Goal: Transaction & Acquisition: Book appointment/travel/reservation

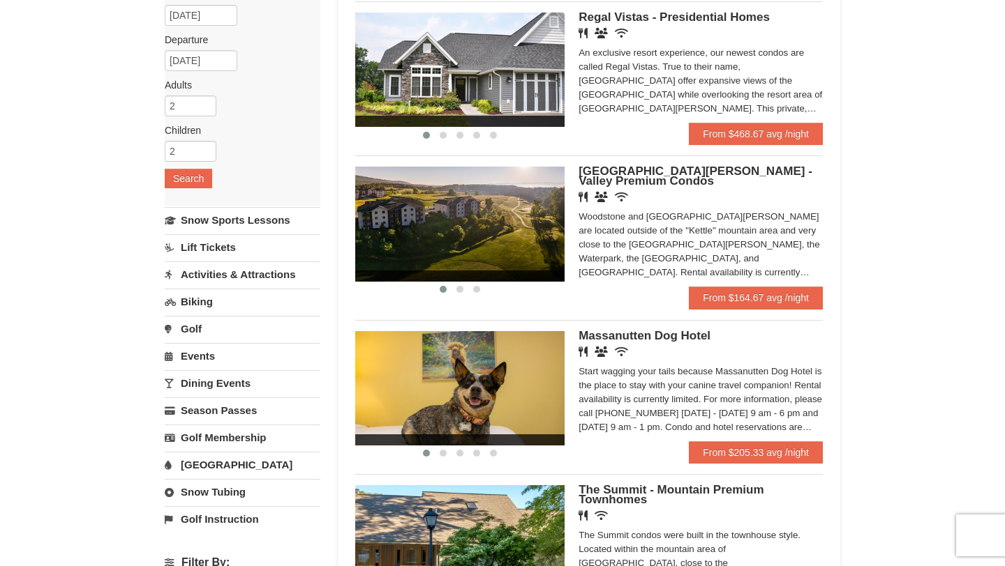
scroll to position [140, 0]
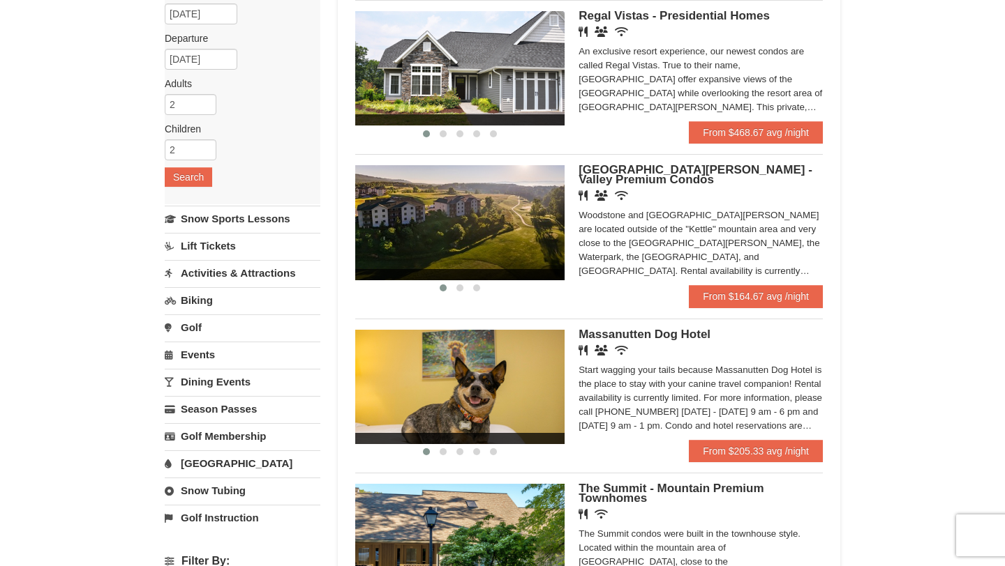
click at [634, 338] on span "Massanutten Dog Hotel" at bounding box center [644, 334] width 132 height 13
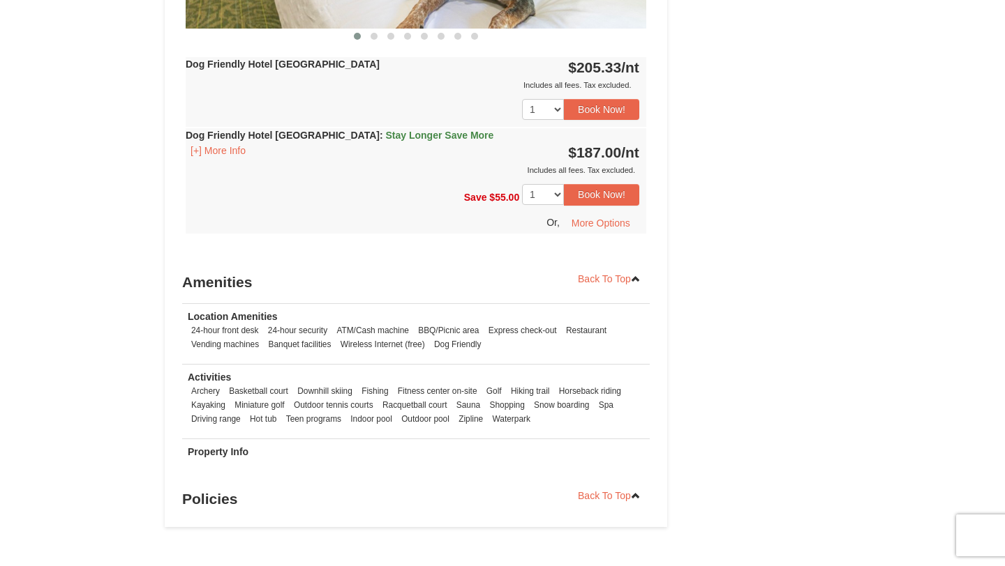
scroll to position [781, 0]
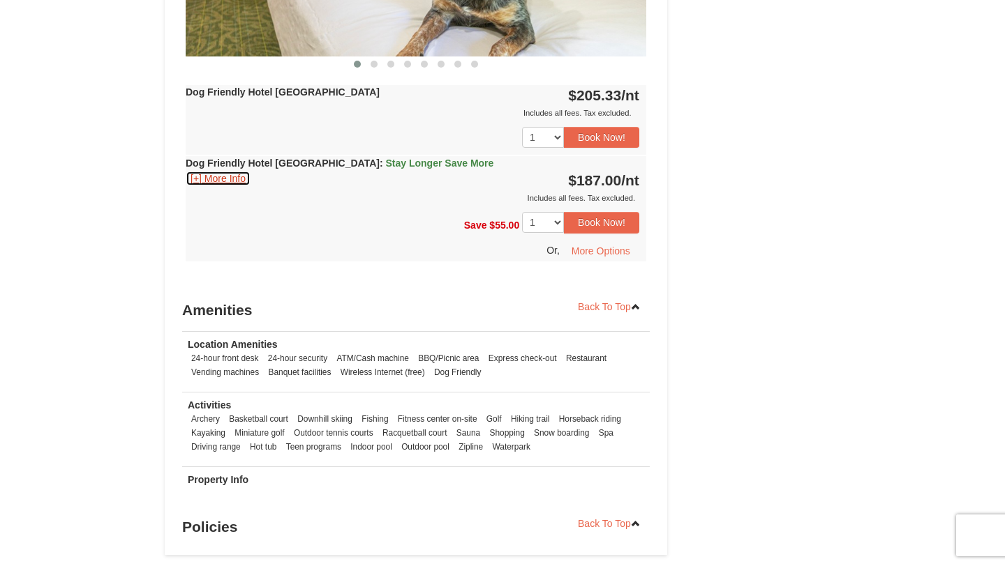
click at [218, 181] on button "[+] More Info" at bounding box center [218, 178] width 65 height 15
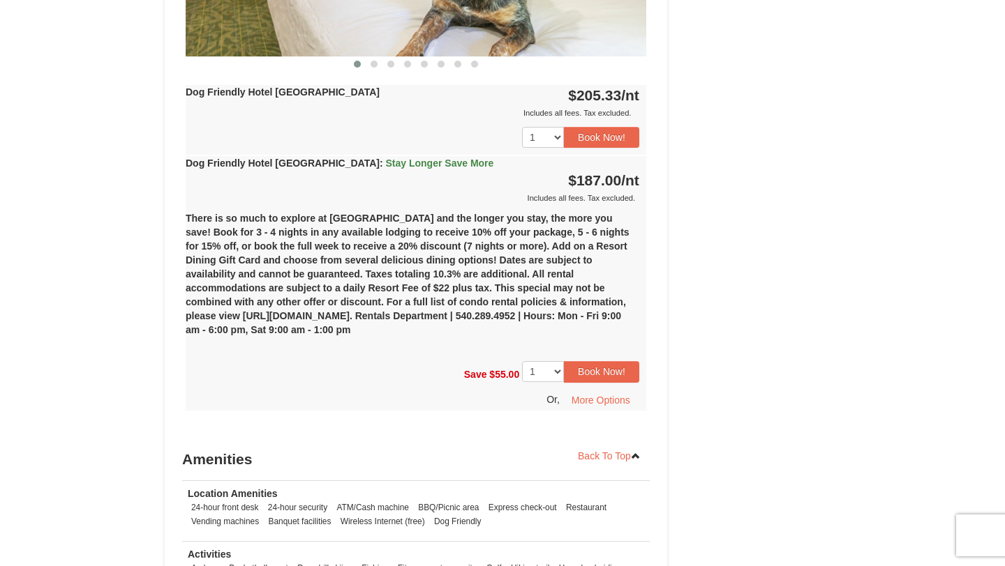
click at [711, 287] on div "Book from $187! [STREET_ADDRESS], VA Availability Amenities Policies ‹ › Check …" at bounding box center [502, 30] width 675 height 1350
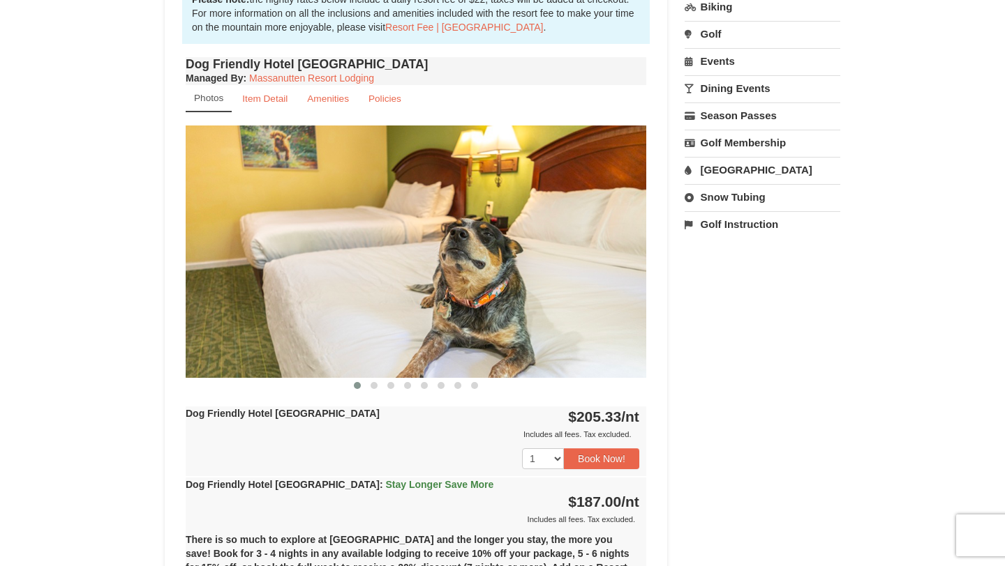
scroll to position [419, 0]
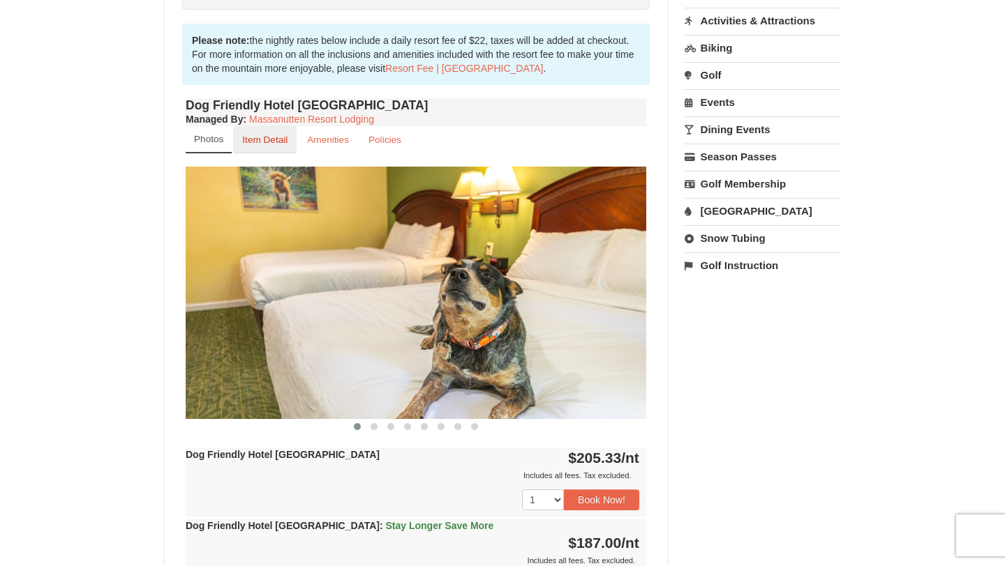
click at [262, 139] on small "Item Detail" at bounding box center [264, 140] width 45 height 10
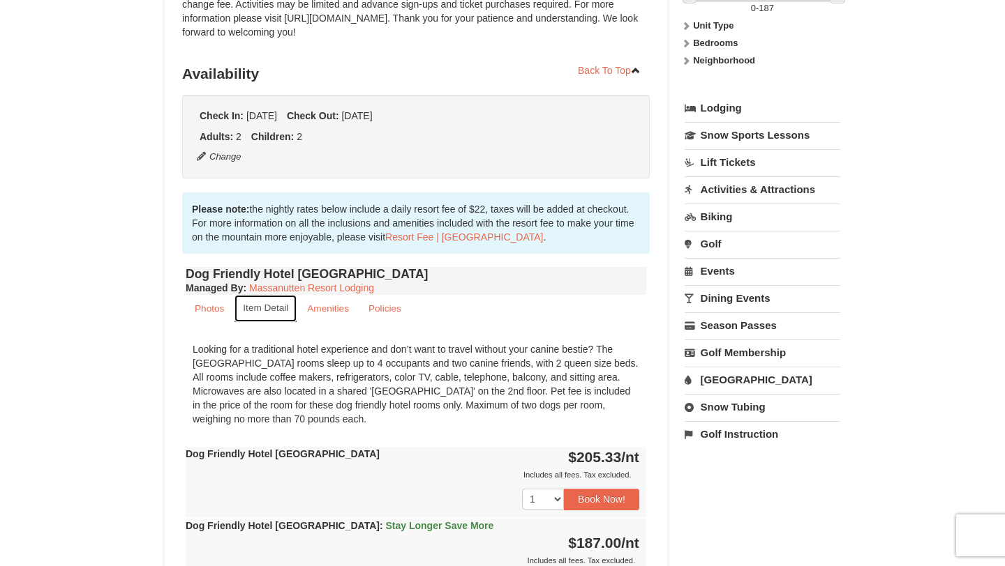
scroll to position [251, 0]
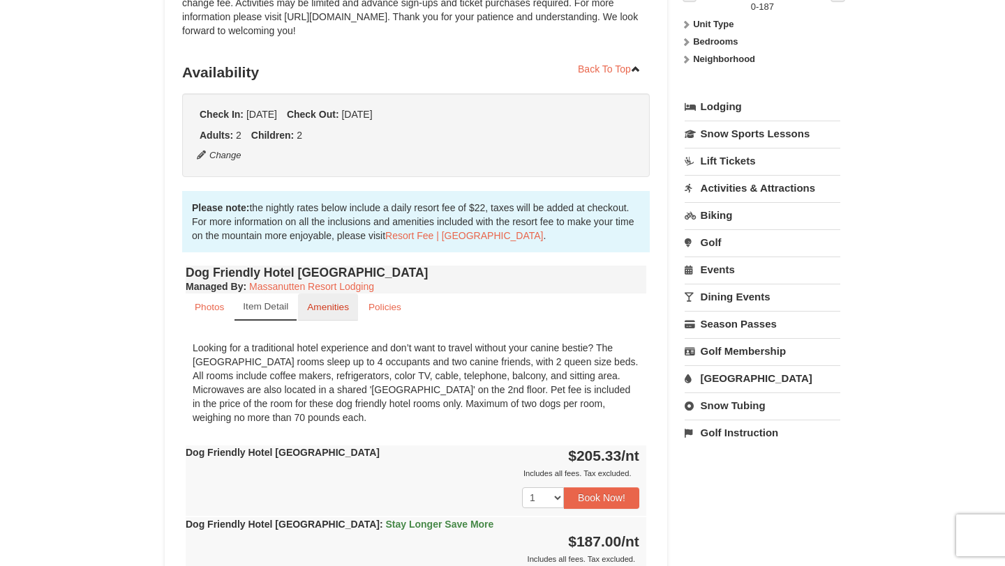
click at [332, 304] on small "Amenities" at bounding box center [328, 307] width 42 height 10
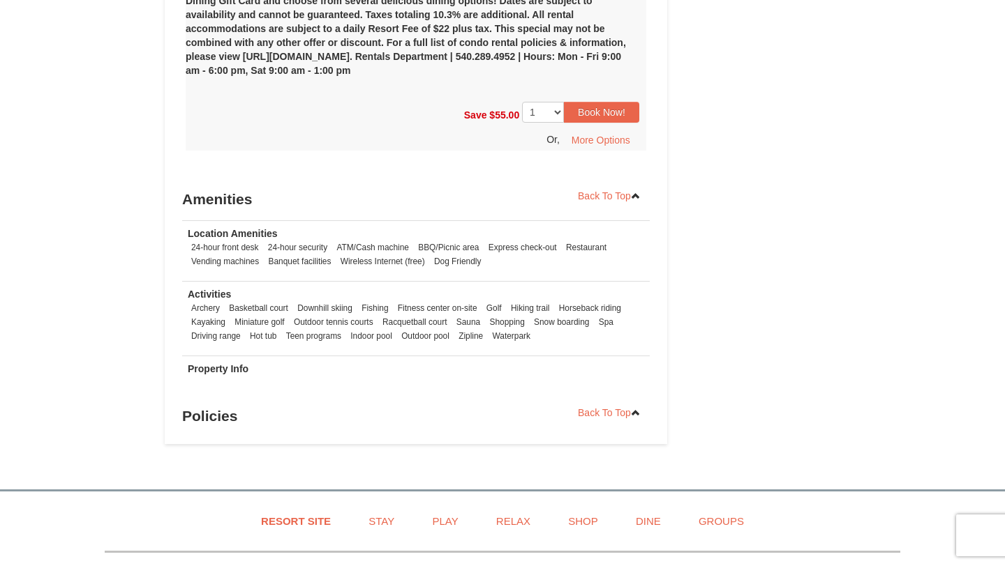
scroll to position [921, 0]
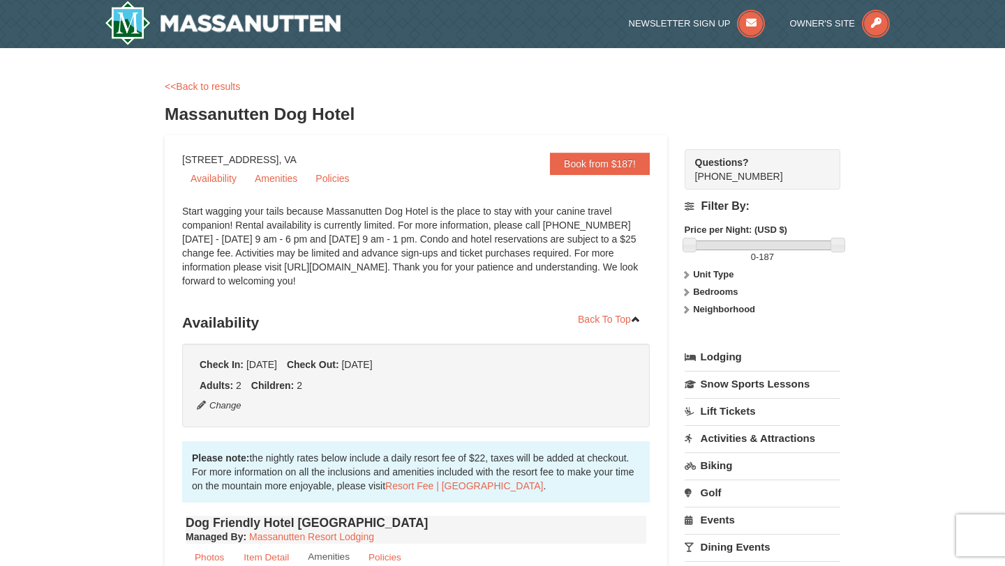
scroll to position [0, 0]
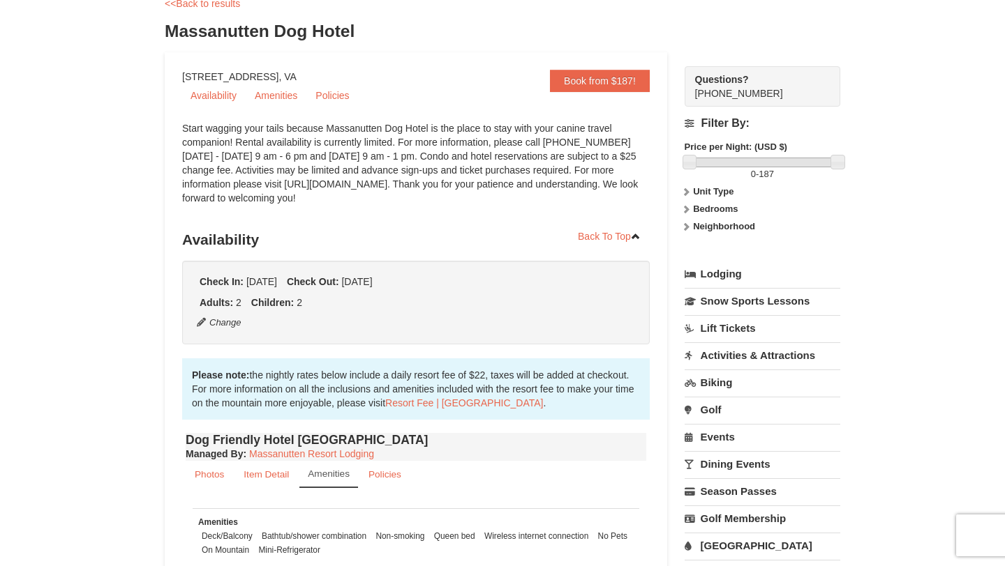
scroll to position [112, 0]
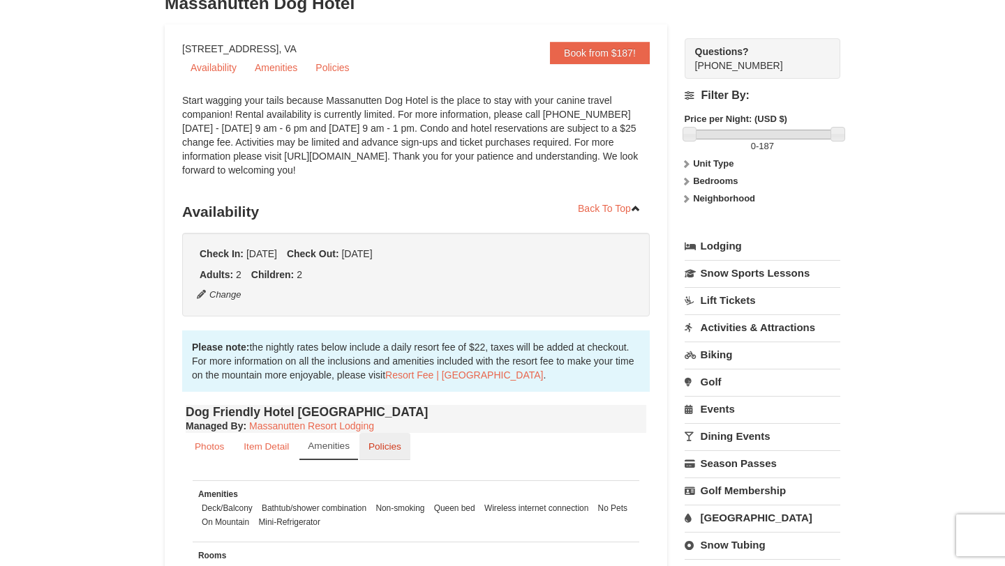
click at [382, 449] on small "Policies" at bounding box center [384, 447] width 33 height 10
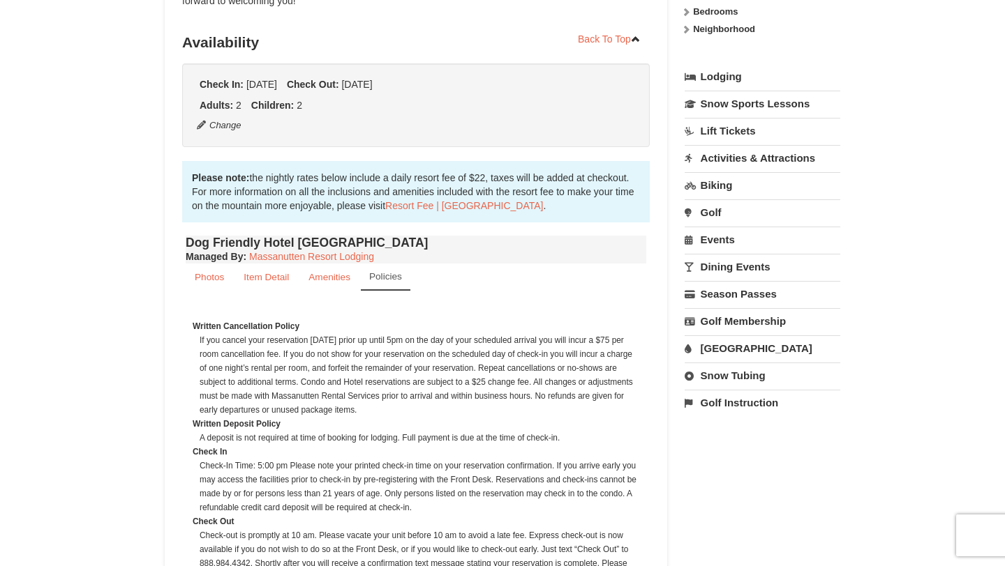
scroll to position [279, 0]
